Goal: Check status

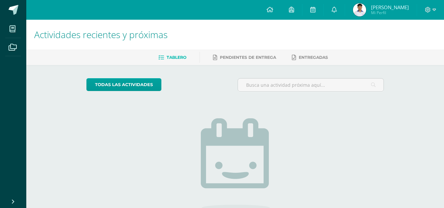
click at [362, 6] on img at bounding box center [359, 9] width 13 height 13
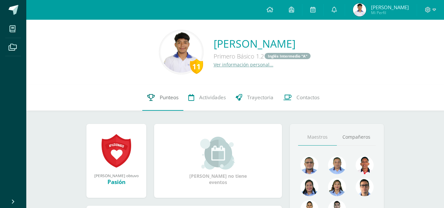
click at [157, 102] on link "Punteos" at bounding box center [162, 97] width 41 height 26
